Goal: Information Seeking & Learning: Learn about a topic

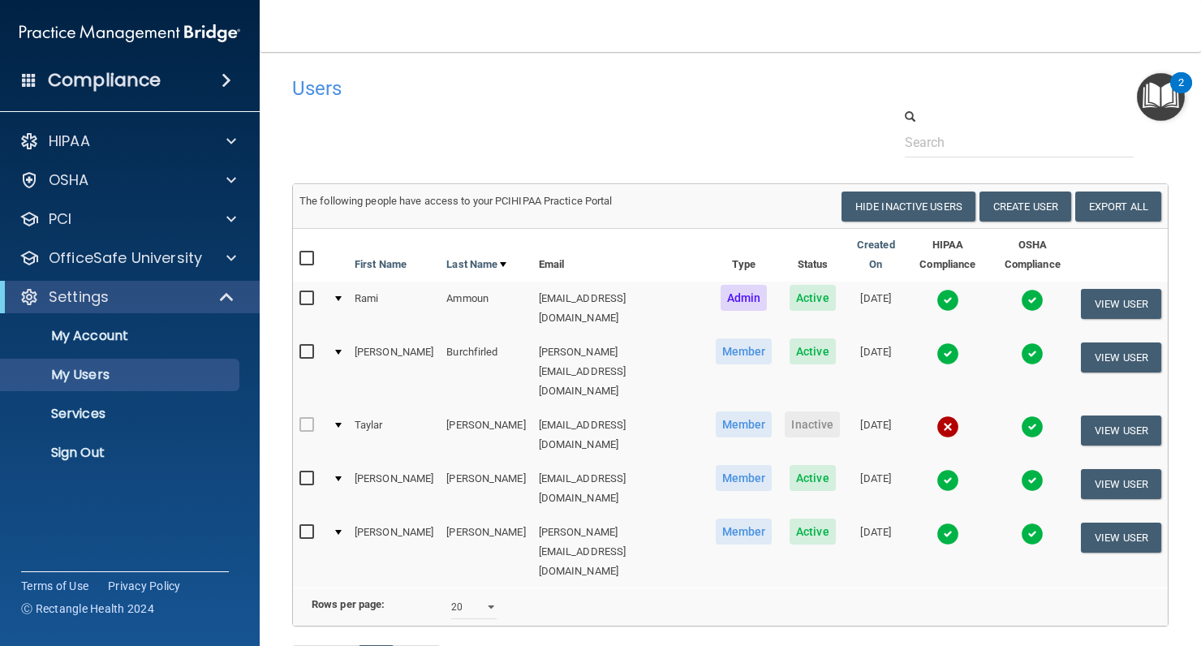
select select "20"
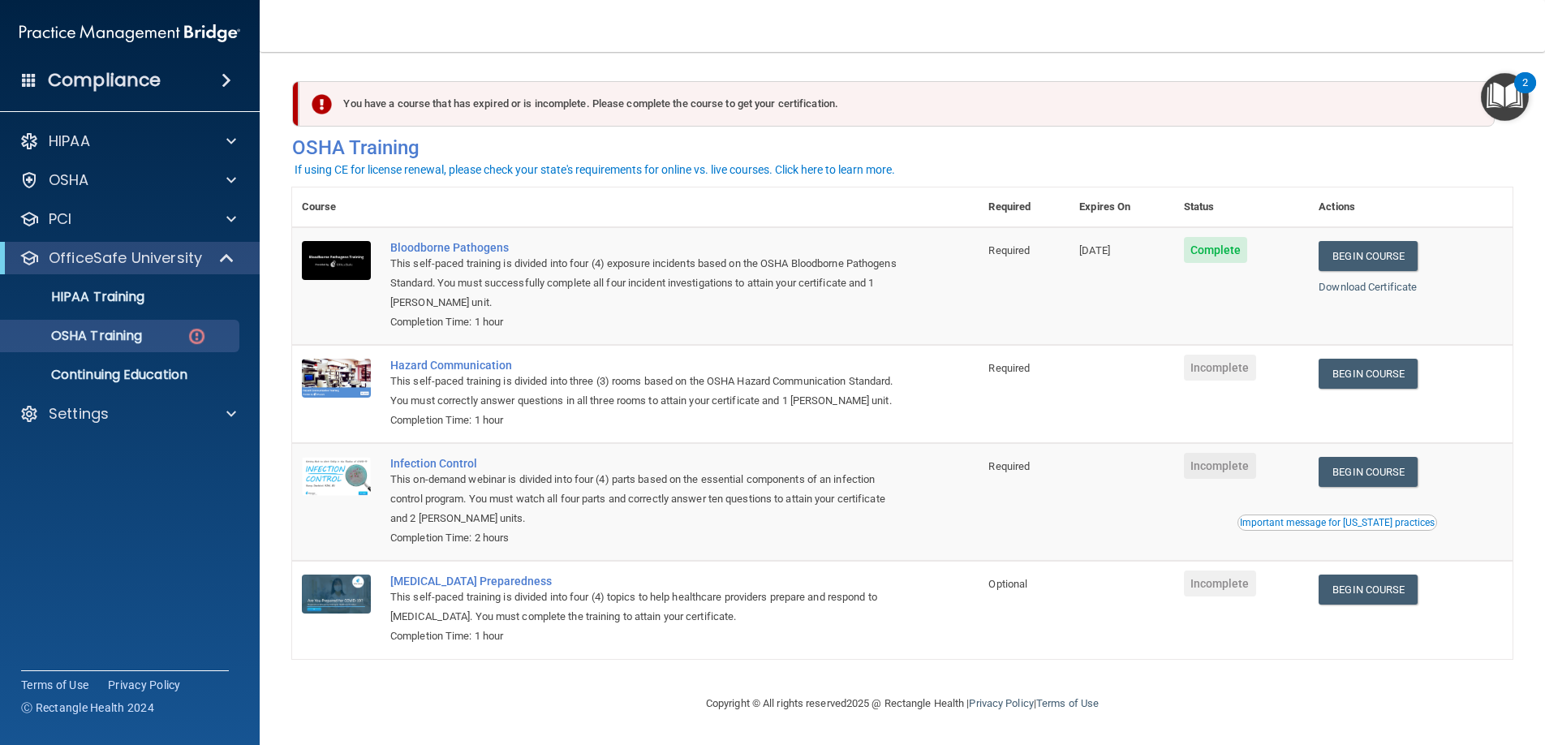
scroll to position [19, 0]
